Goal: Information Seeking & Learning: Learn about a topic

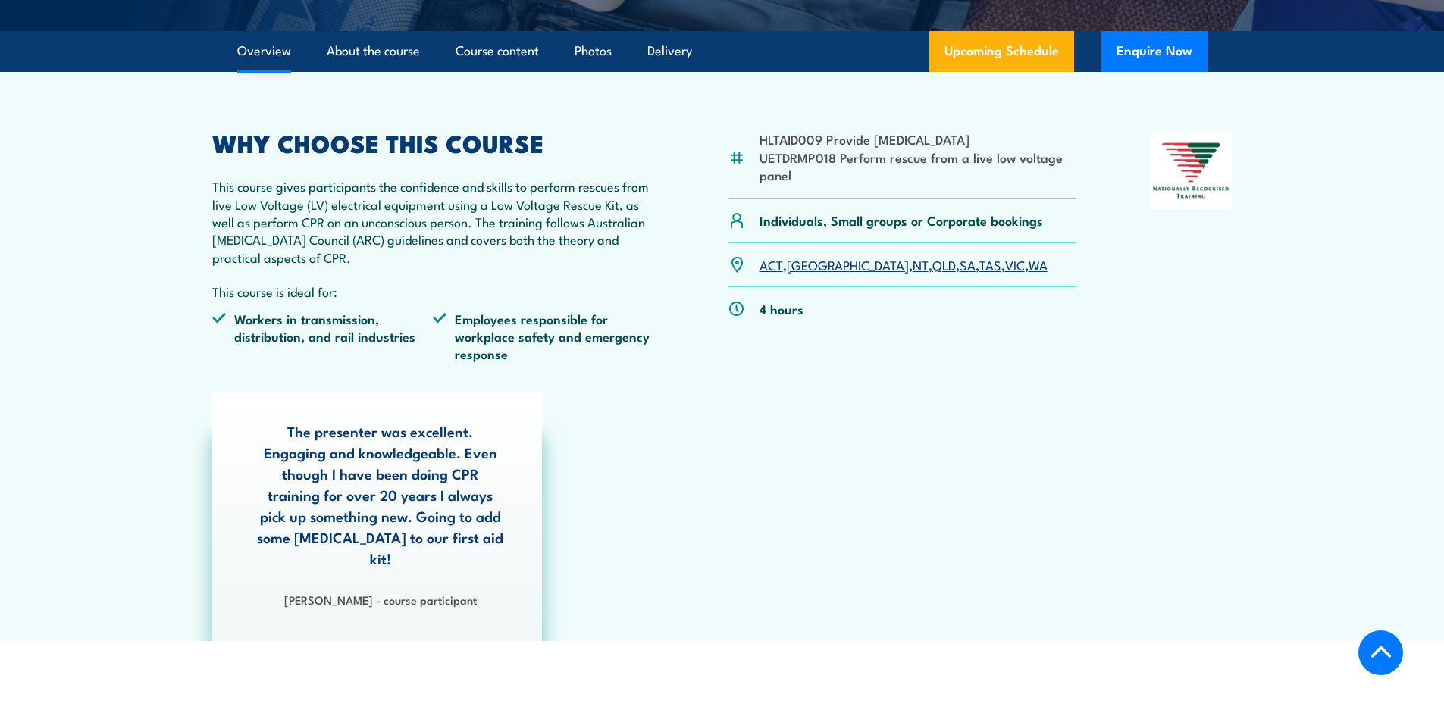
click at [1029, 267] on link "WA" at bounding box center [1038, 264] width 19 height 18
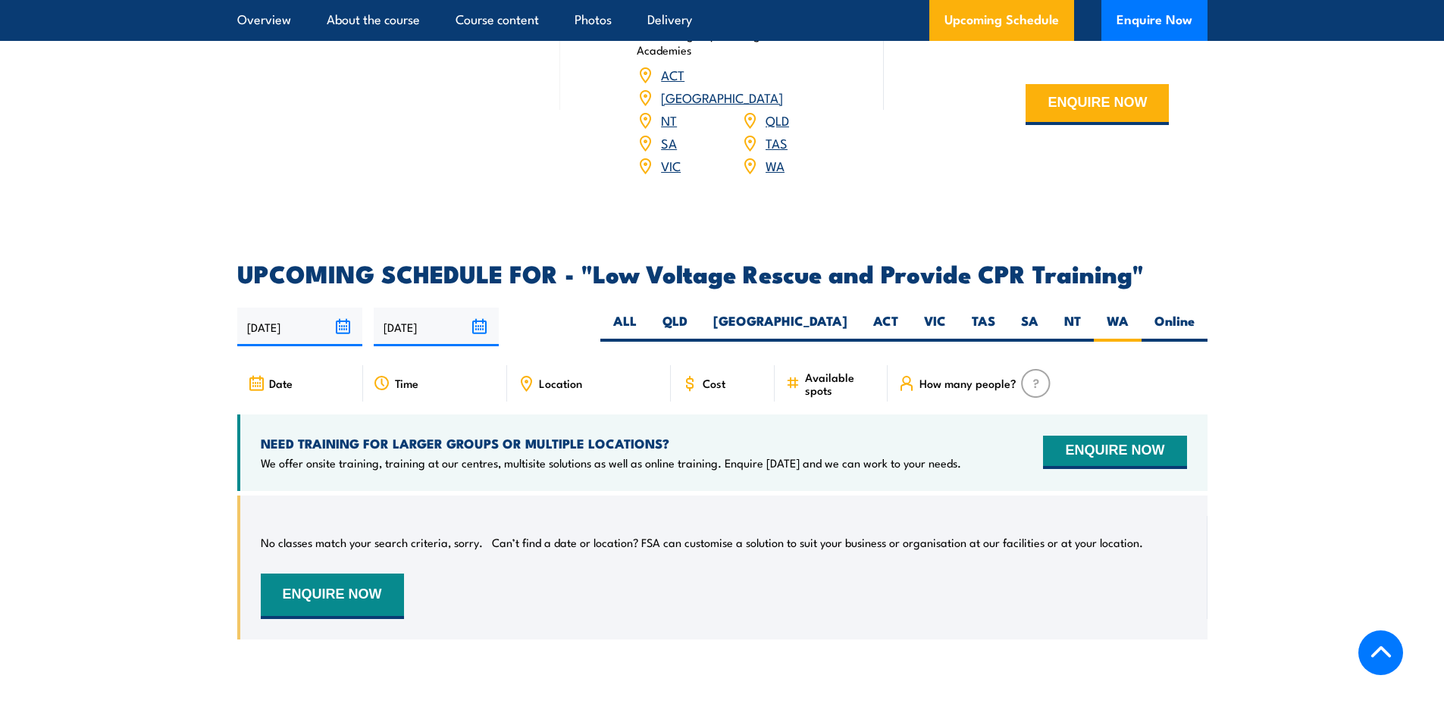
scroll to position [2399, 0]
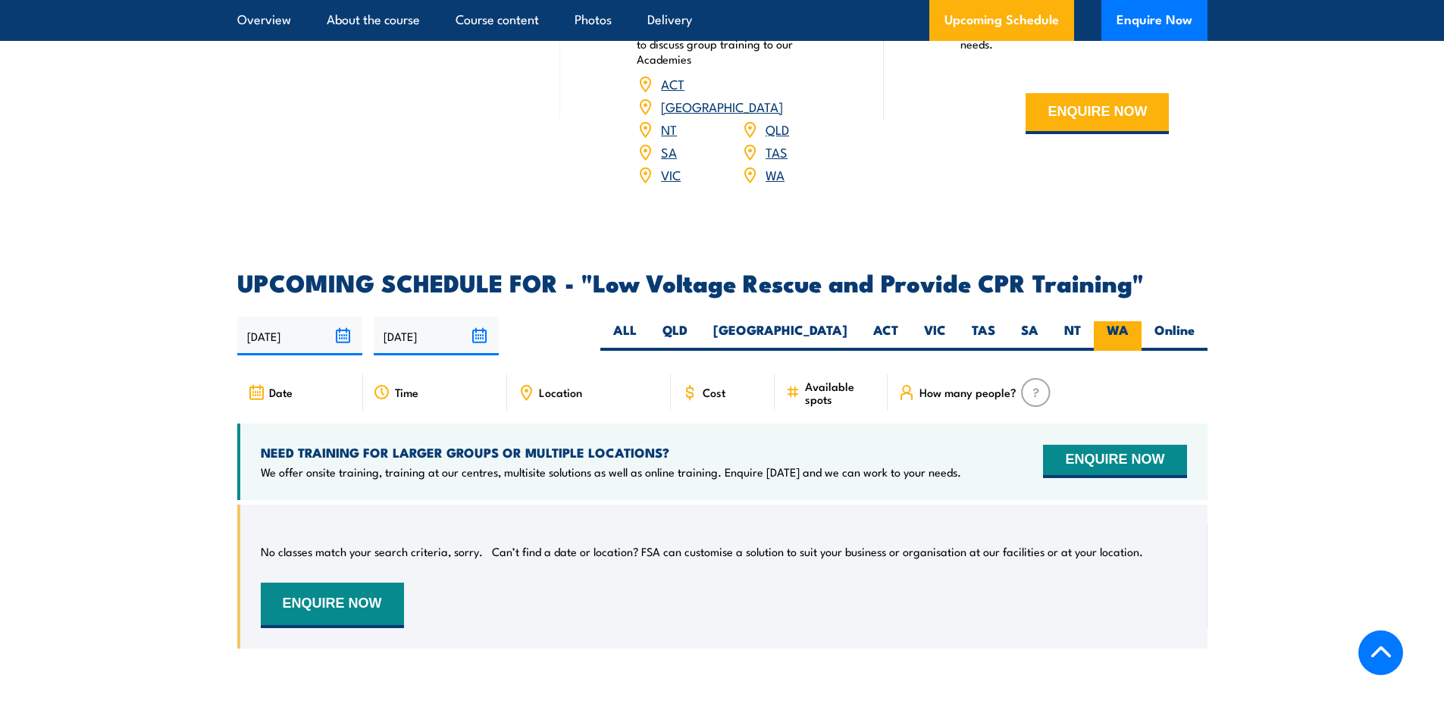
click at [1108, 321] on label "WA" at bounding box center [1118, 336] width 48 height 30
click at [1129, 321] on input "WA" at bounding box center [1134, 326] width 10 height 10
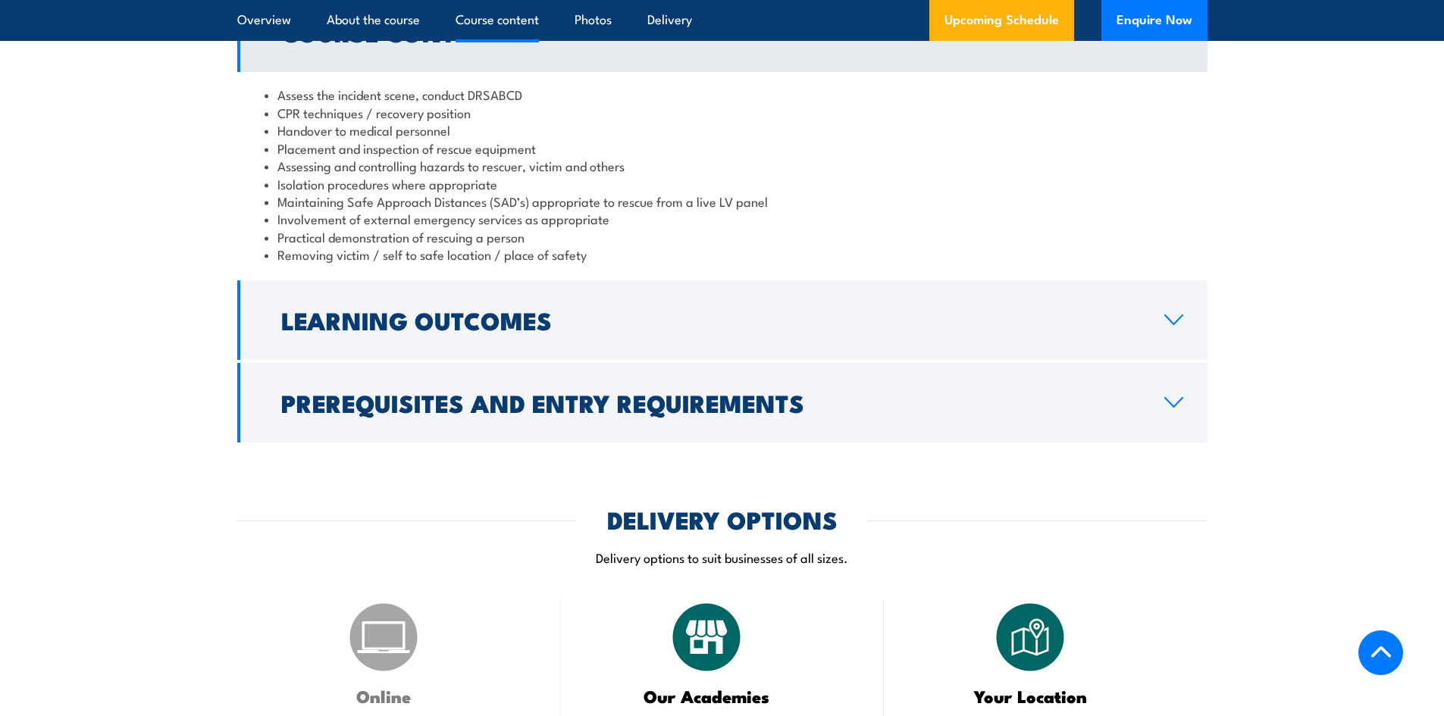
scroll to position [1565, 0]
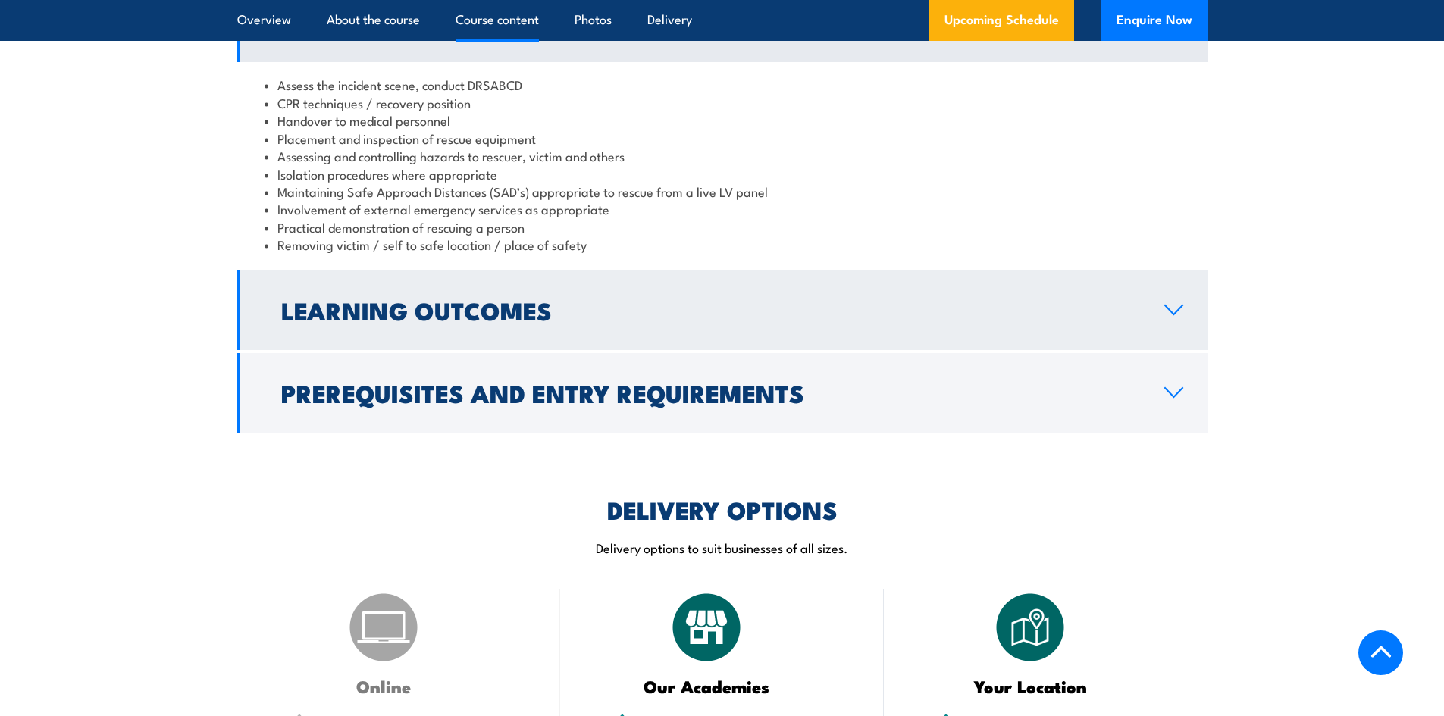
click at [1018, 318] on link "Learning Outcomes" at bounding box center [722, 311] width 970 height 80
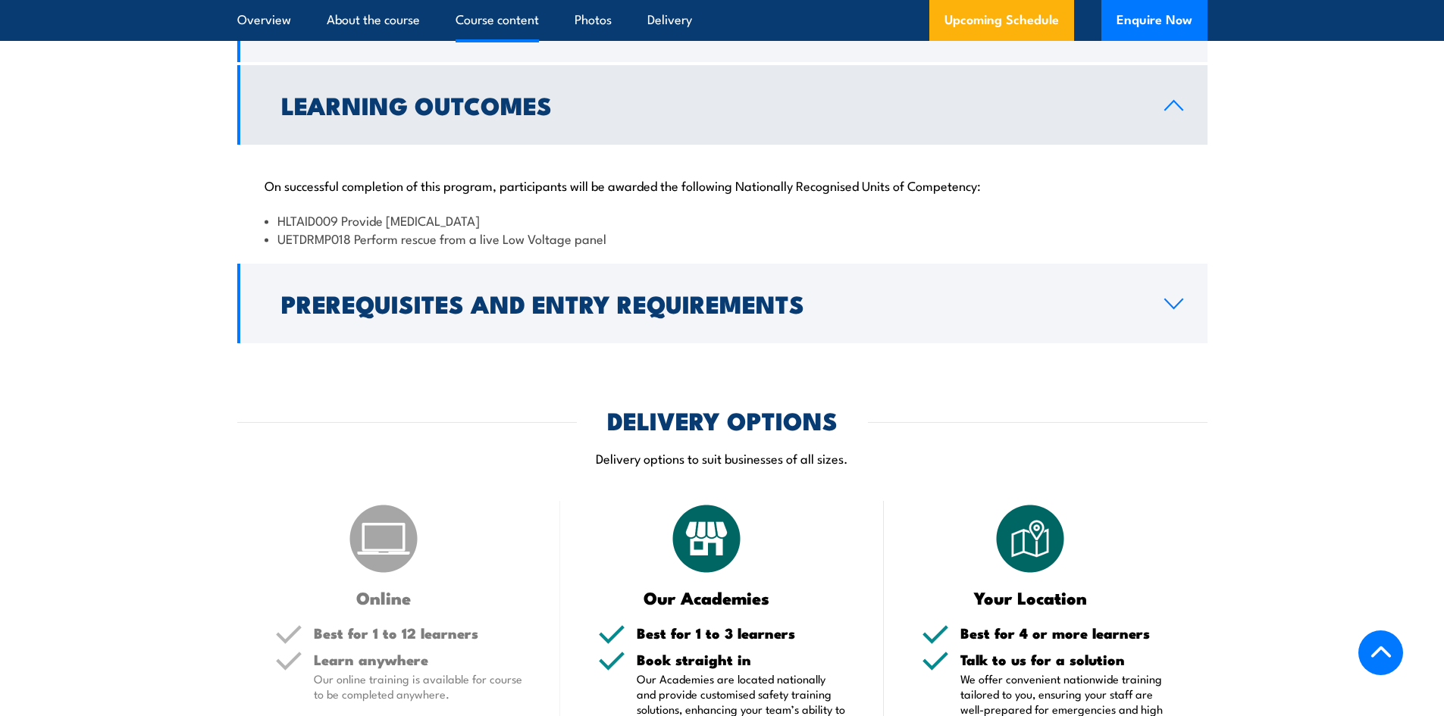
click at [1018, 318] on link "Prerequisites and Entry Requirements" at bounding box center [722, 304] width 970 height 80
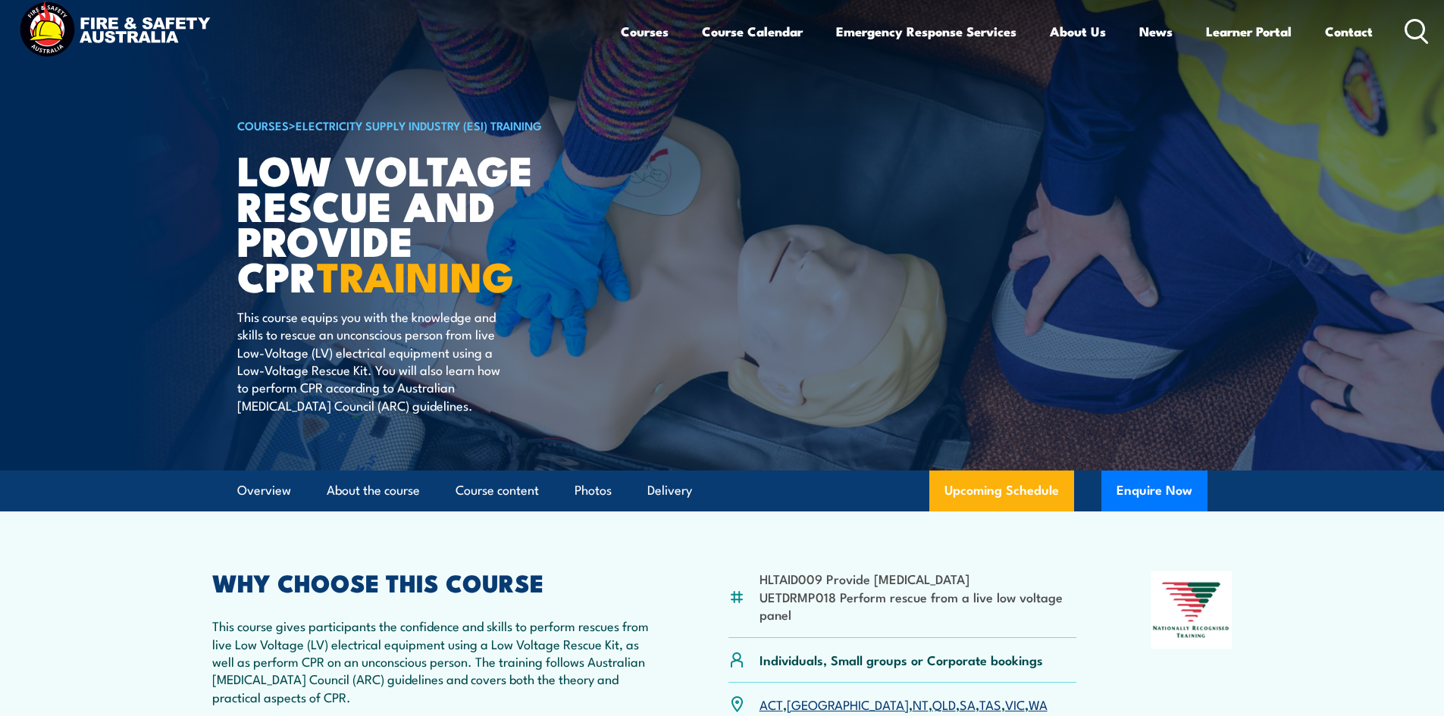
scroll to position [0, 0]
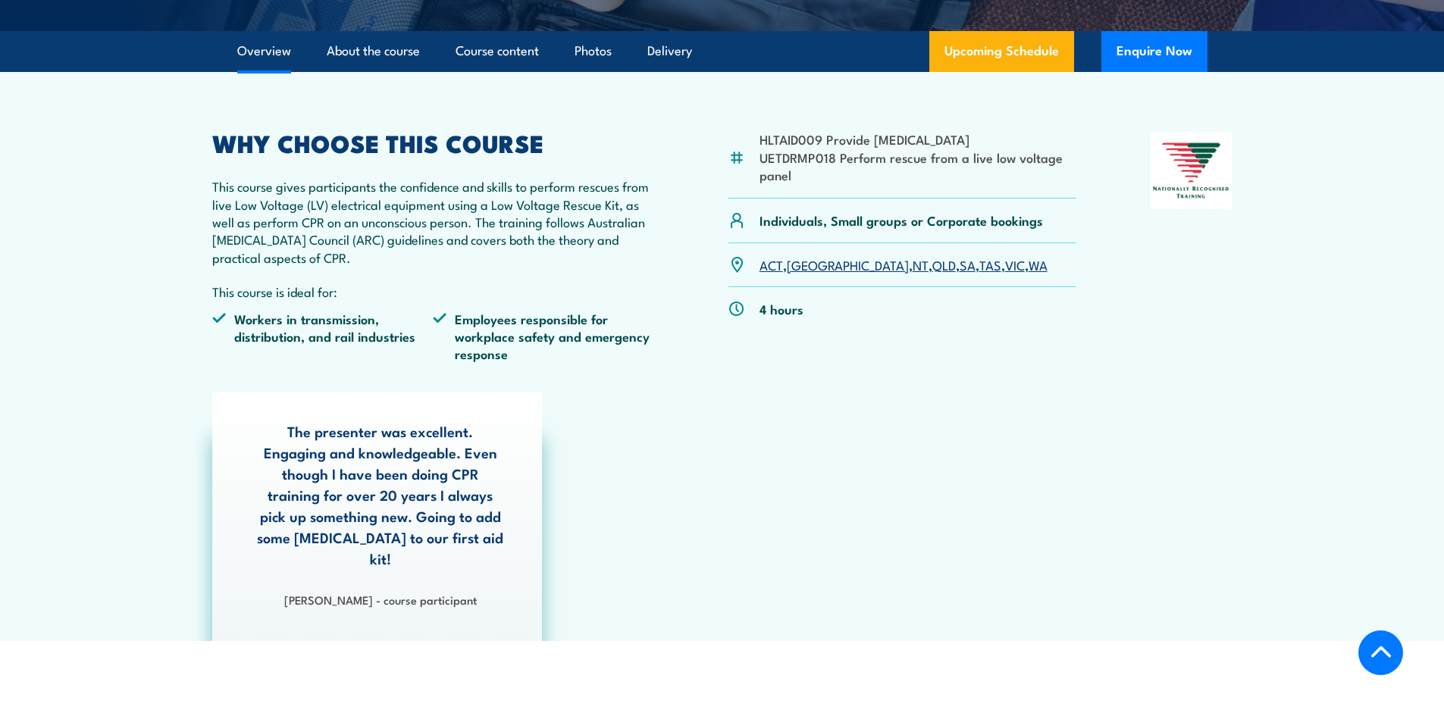
scroll to position [152, 0]
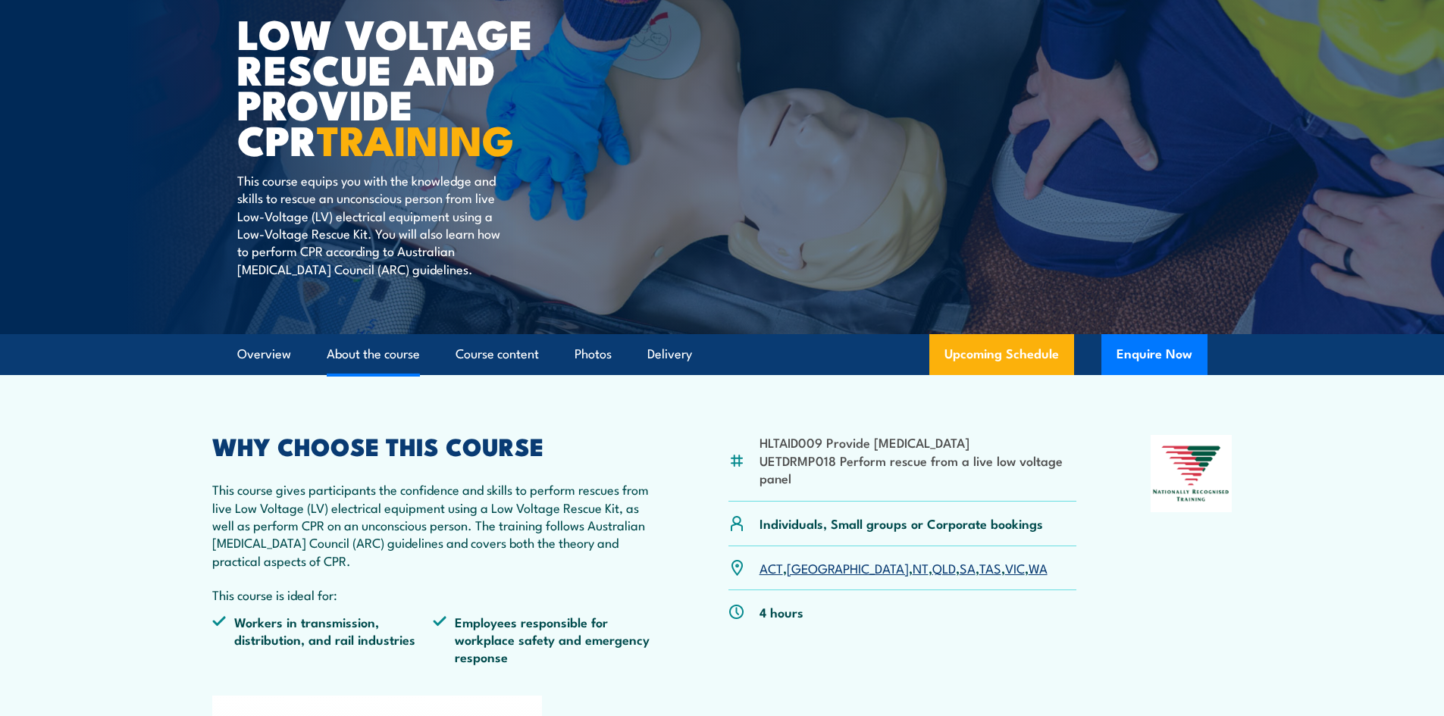
click at [363, 358] on link "About the course" at bounding box center [373, 354] width 93 height 40
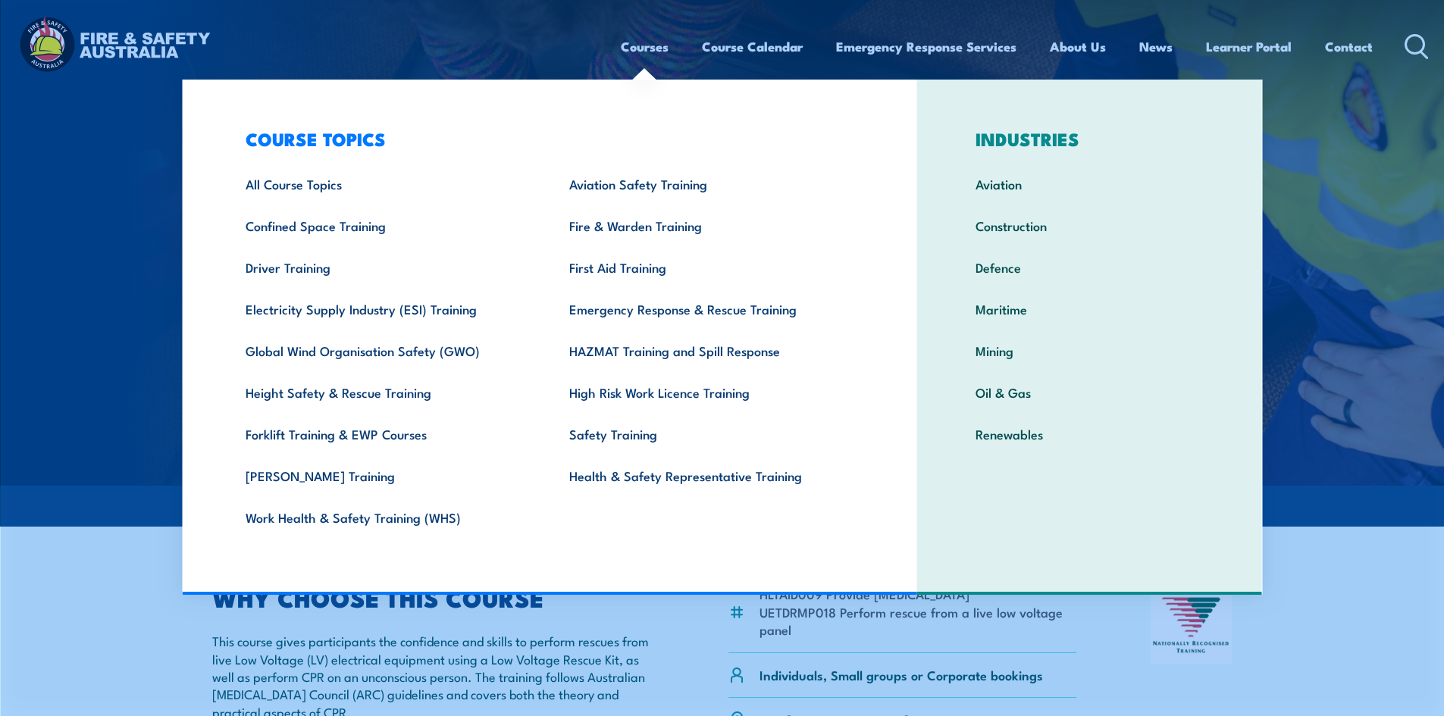
click at [635, 46] on link "Courses" at bounding box center [645, 47] width 48 height 40
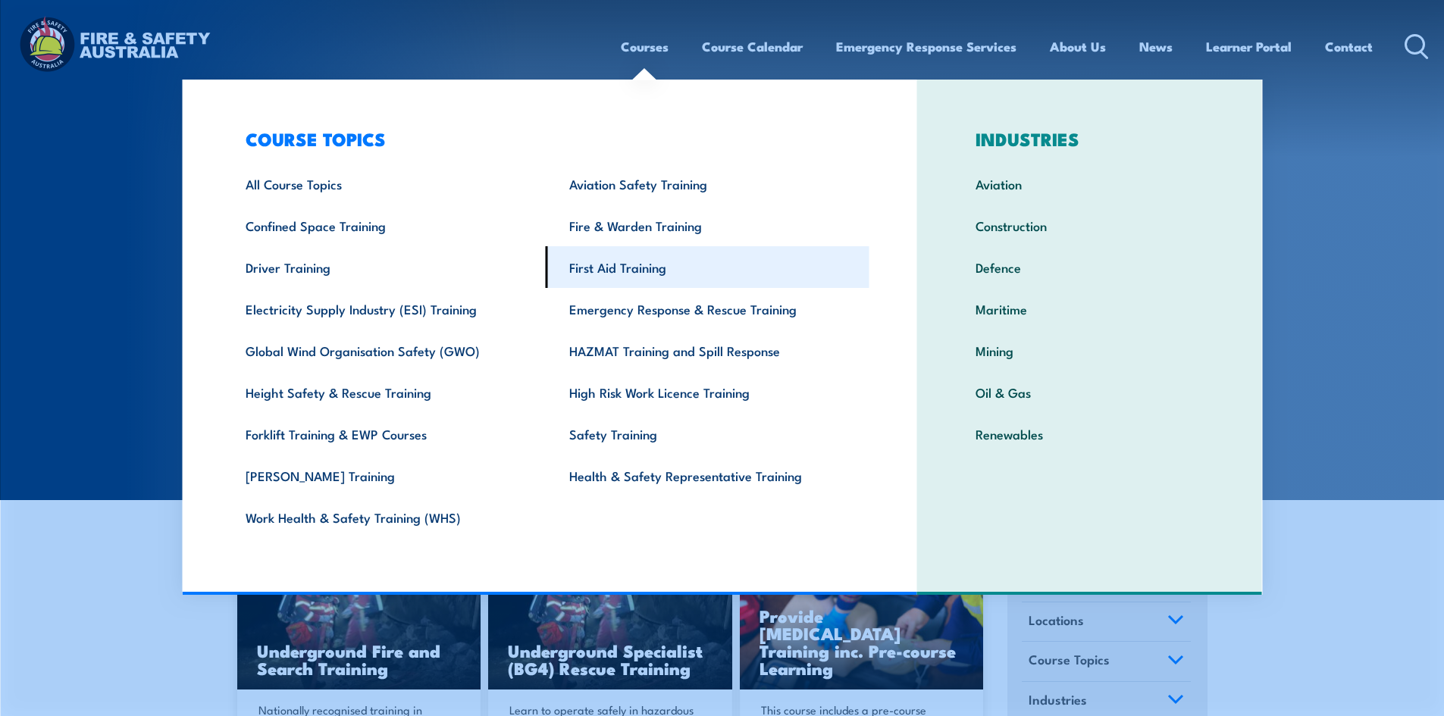
click at [630, 273] on link "First Aid Training" at bounding box center [708, 267] width 324 height 42
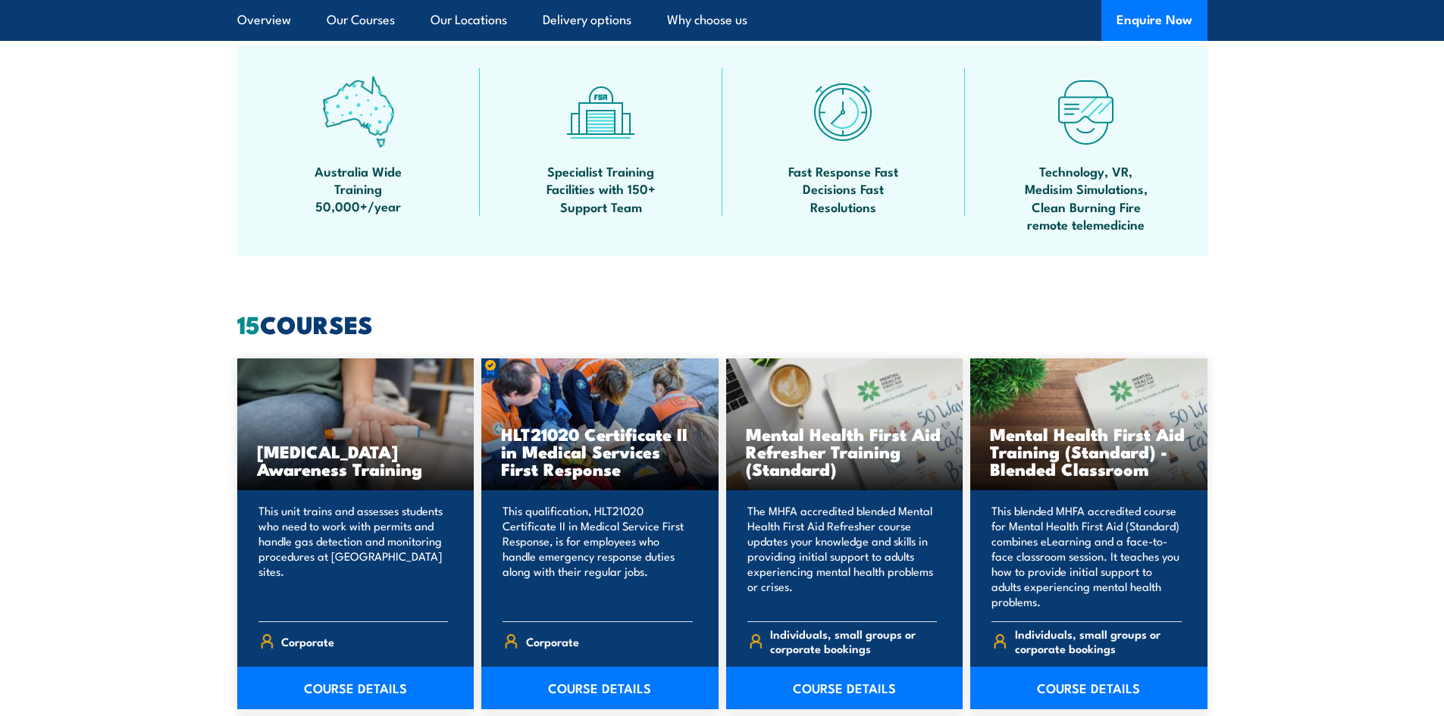
scroll to position [910, 0]
